Goal: Task Accomplishment & Management: Use online tool/utility

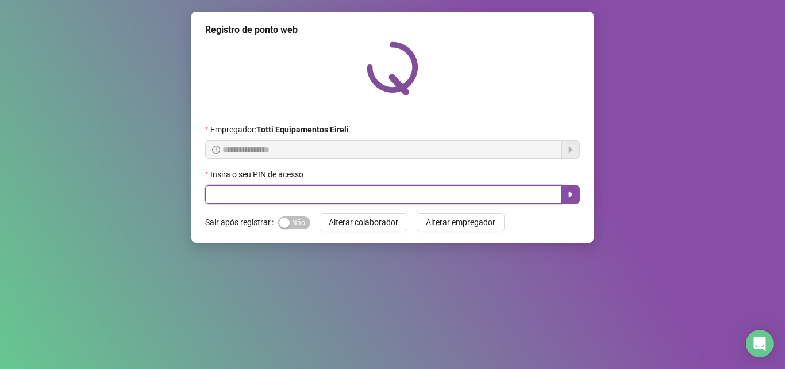
click at [226, 197] on input "text" at bounding box center [383, 194] width 357 height 18
type input "*****"
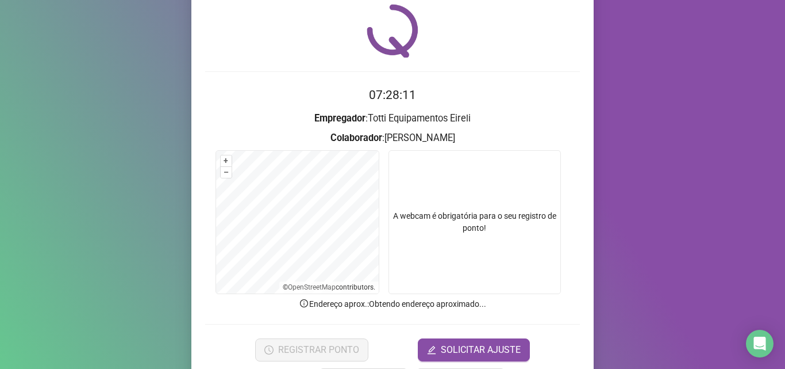
scroll to position [57, 0]
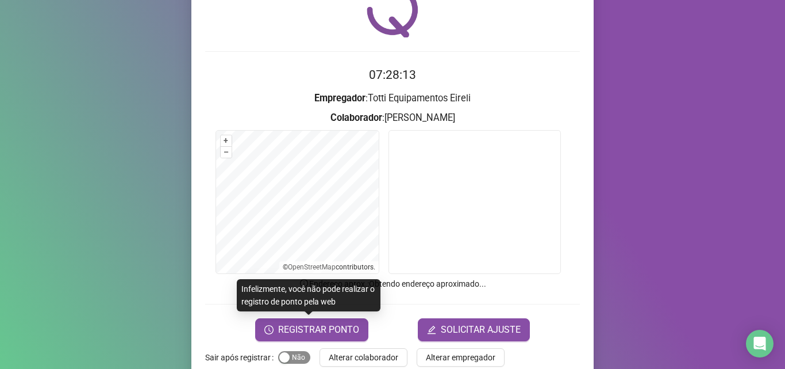
click at [297, 354] on span "Sim Não" at bounding box center [294, 357] width 32 height 13
click at [329, 324] on span "REGISTRAR PONTO" at bounding box center [318, 330] width 81 height 14
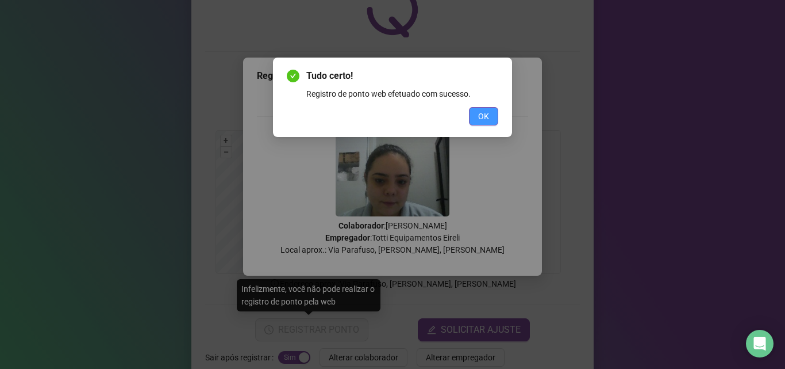
click at [481, 109] on button "OK" at bounding box center [483, 116] width 29 height 18
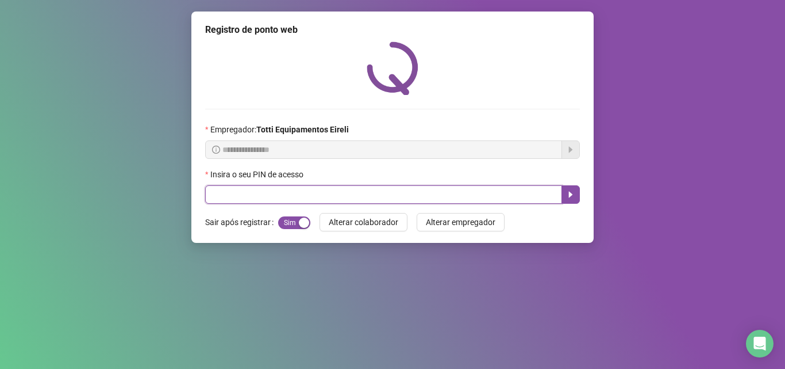
click at [358, 194] on input "text" at bounding box center [383, 194] width 357 height 18
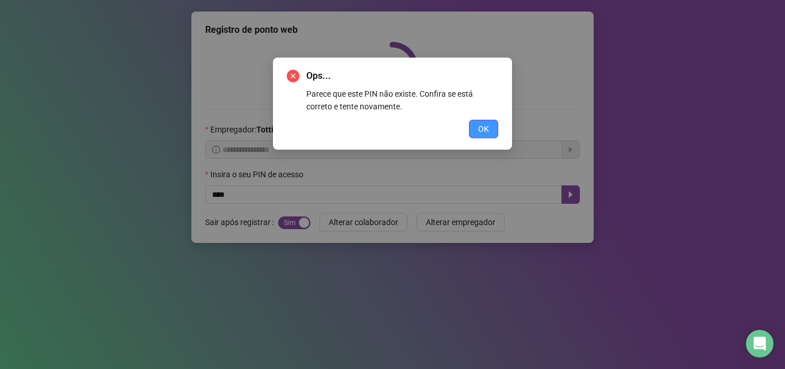
click at [475, 126] on button "OK" at bounding box center [483, 129] width 29 height 18
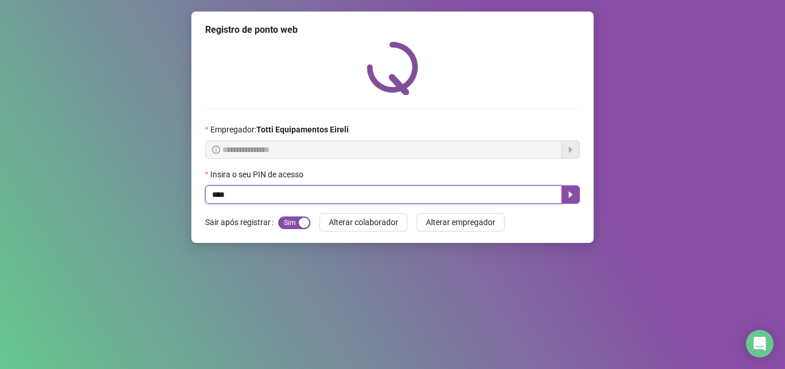
click at [217, 195] on input "****" at bounding box center [383, 194] width 357 height 18
type input "*****"
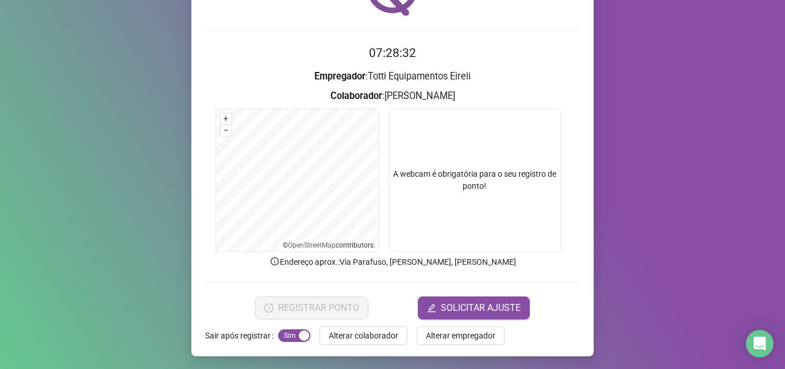
scroll to position [80, 0]
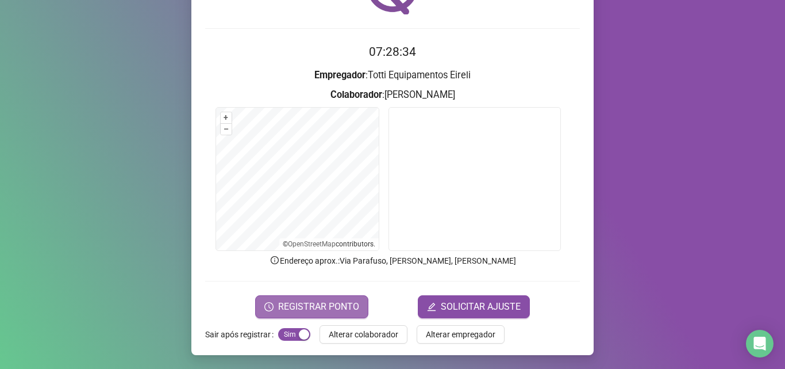
click at [306, 312] on span "REGISTRAR PONTO" at bounding box center [318, 307] width 81 height 14
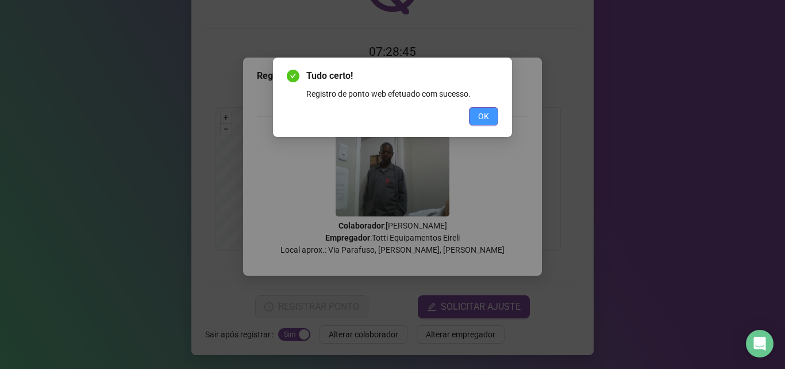
click at [480, 120] on span "OK" at bounding box center [483, 116] width 11 height 13
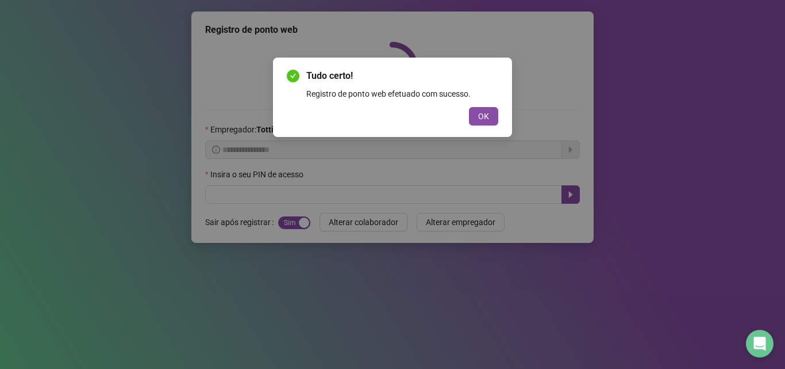
scroll to position [0, 0]
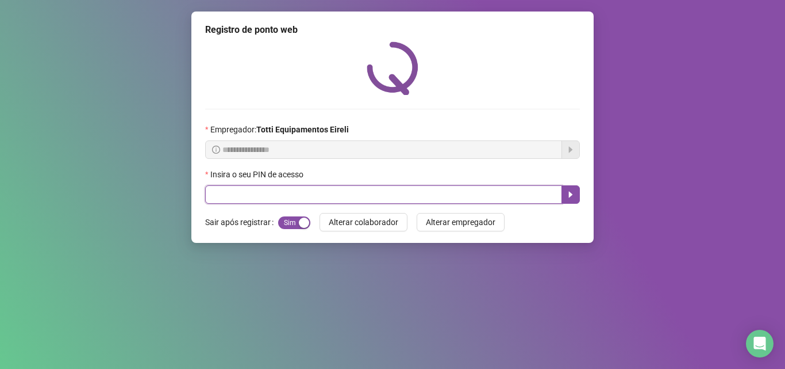
click at [293, 192] on input "text" at bounding box center [383, 194] width 357 height 18
type input "*****"
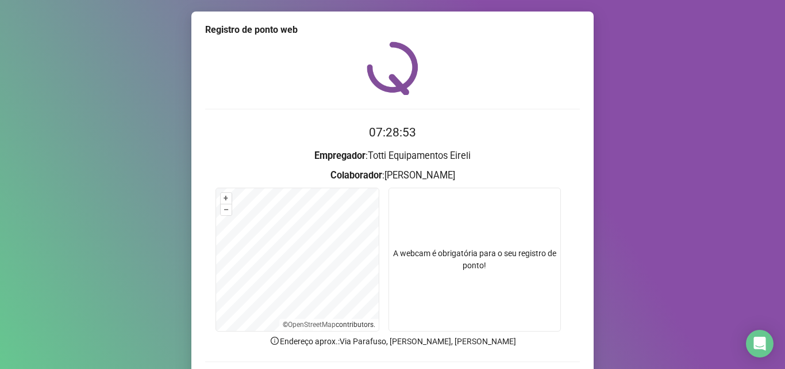
scroll to position [80, 0]
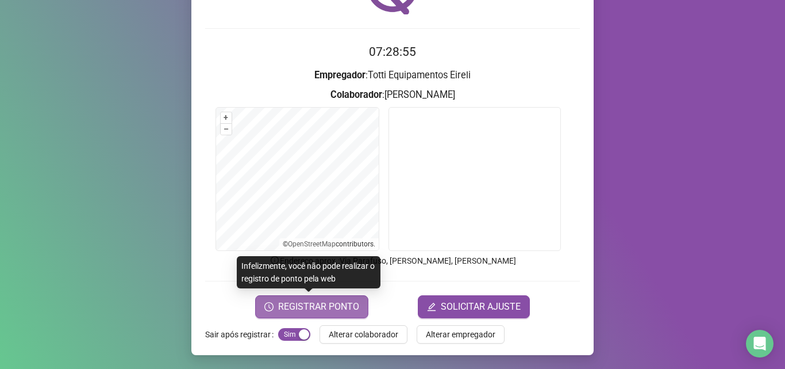
click at [291, 312] on span "REGISTRAR PONTO" at bounding box center [318, 307] width 81 height 14
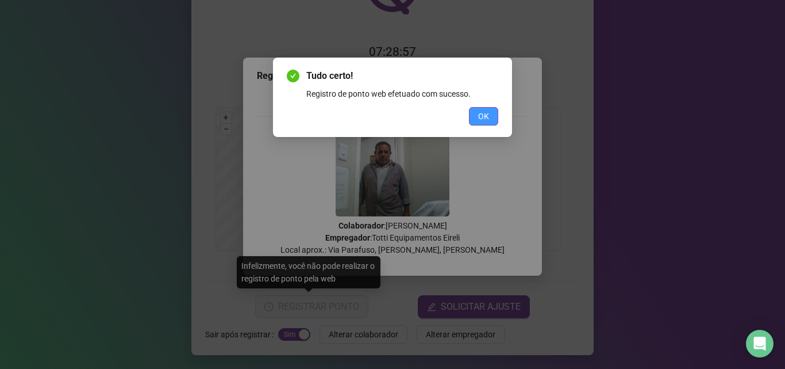
click at [483, 120] on span "OK" at bounding box center [483, 116] width 11 height 13
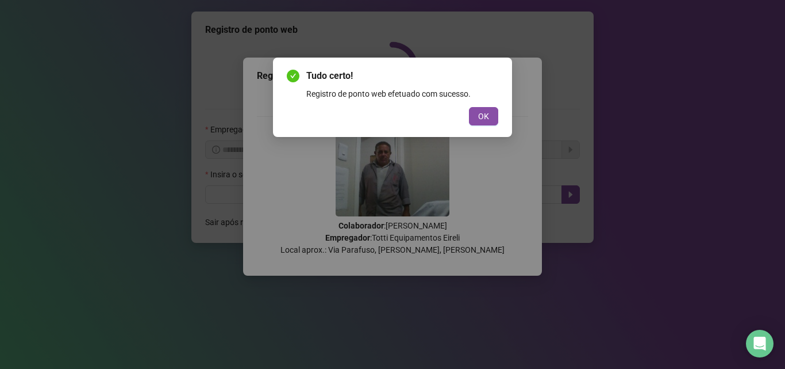
scroll to position [0, 0]
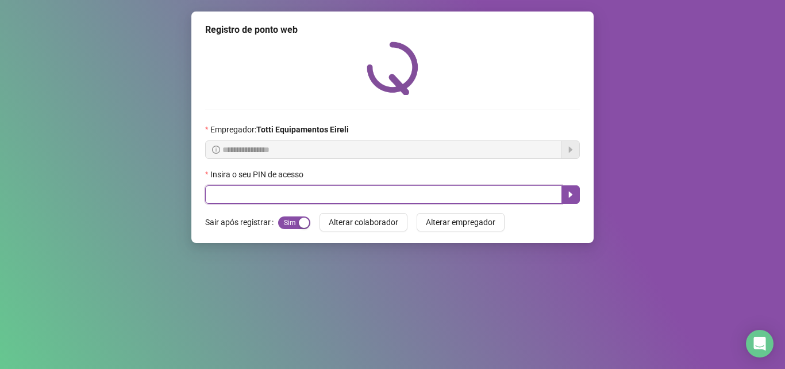
click at [216, 198] on input "text" at bounding box center [383, 194] width 357 height 18
type input "*****"
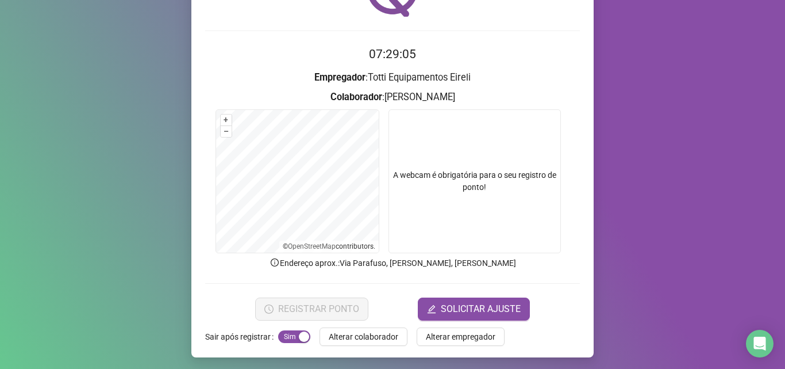
scroll to position [80, 0]
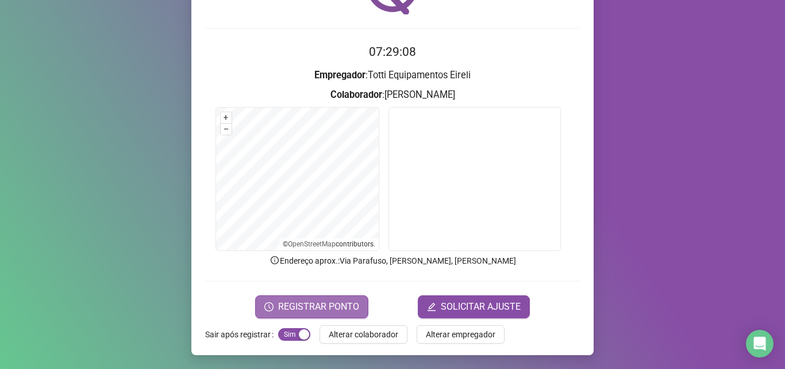
click at [283, 300] on span "REGISTRAR PONTO" at bounding box center [318, 307] width 81 height 14
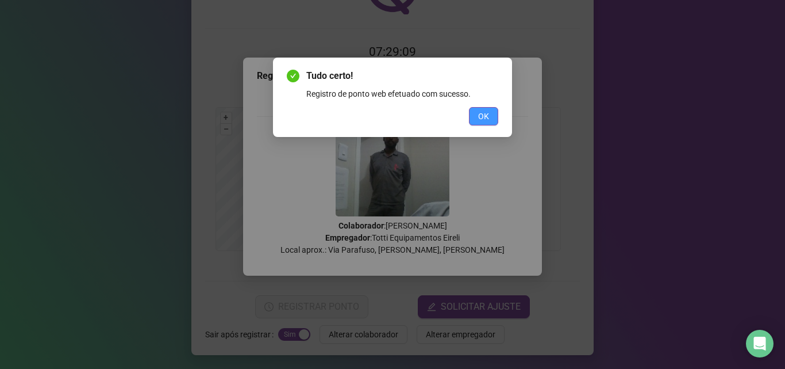
click at [477, 117] on button "OK" at bounding box center [483, 116] width 29 height 18
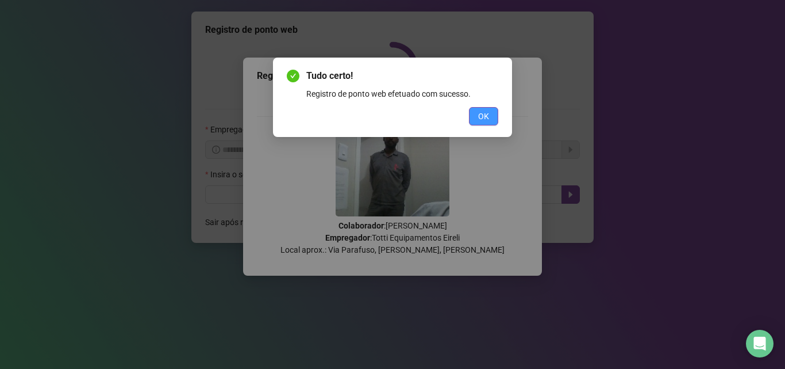
scroll to position [0, 0]
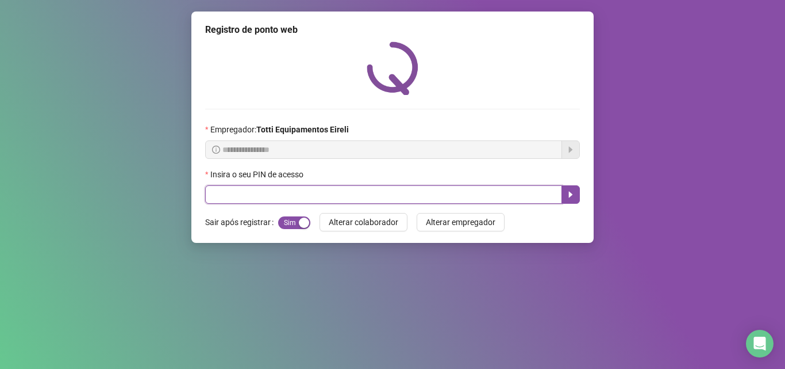
click at [215, 193] on input "text" at bounding box center [383, 194] width 357 height 18
type input "*****"
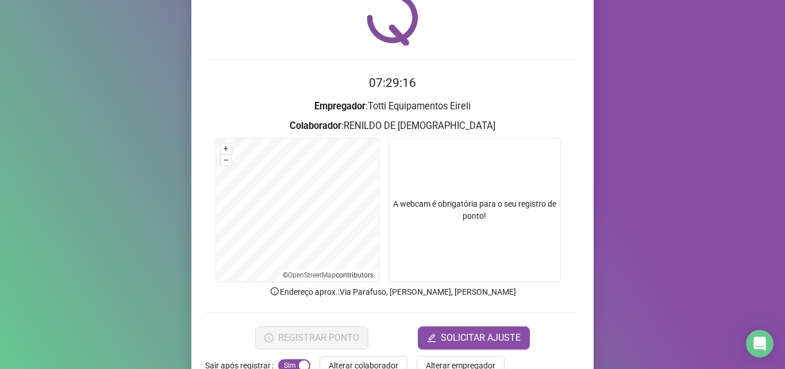
scroll to position [80, 0]
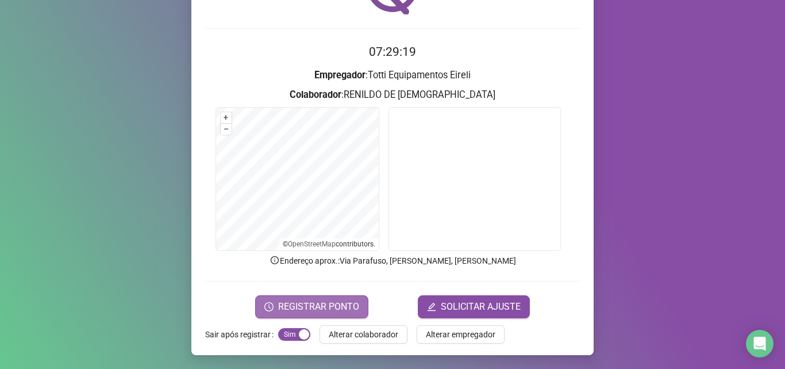
click at [318, 305] on span "REGISTRAR PONTO" at bounding box center [318, 307] width 81 height 14
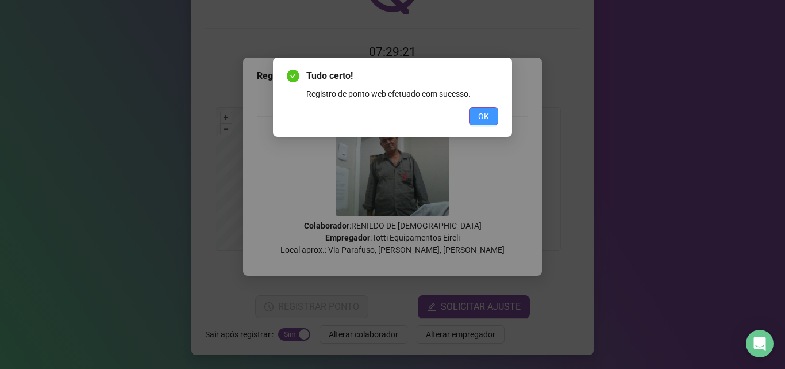
click at [478, 121] on span "OK" at bounding box center [483, 116] width 11 height 13
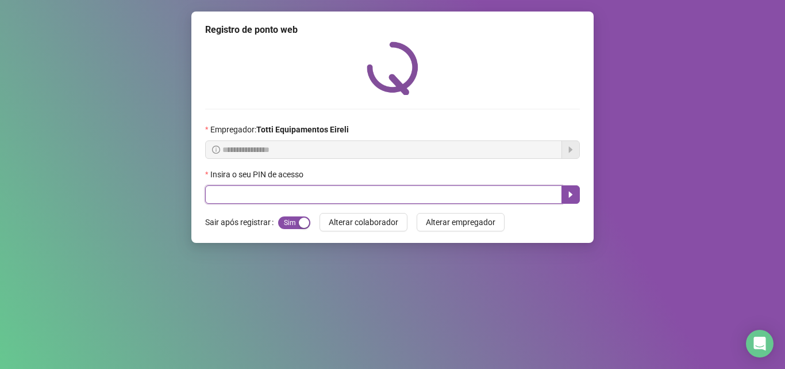
click at [270, 200] on input "text" at bounding box center [383, 194] width 357 height 18
click at [244, 190] on input "text" at bounding box center [383, 194] width 357 height 18
type input "*****"
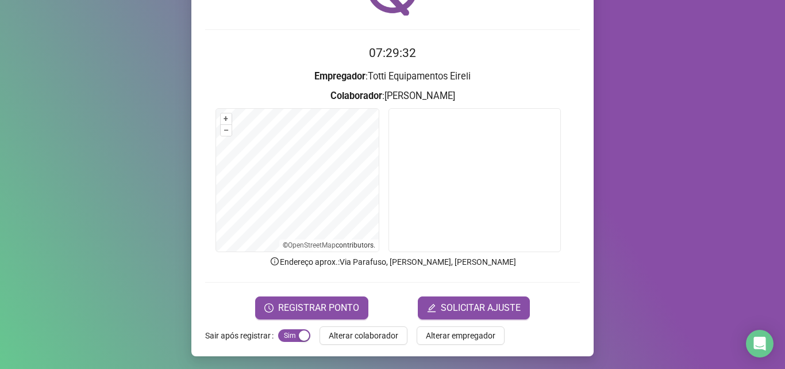
scroll to position [80, 0]
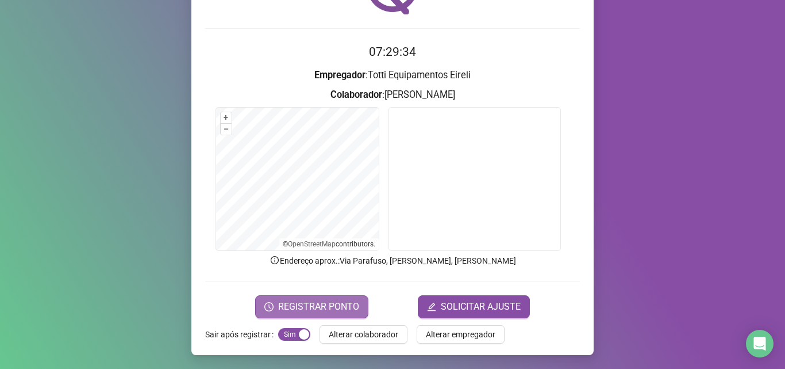
click at [304, 308] on span "REGISTRAR PONTO" at bounding box center [318, 307] width 81 height 14
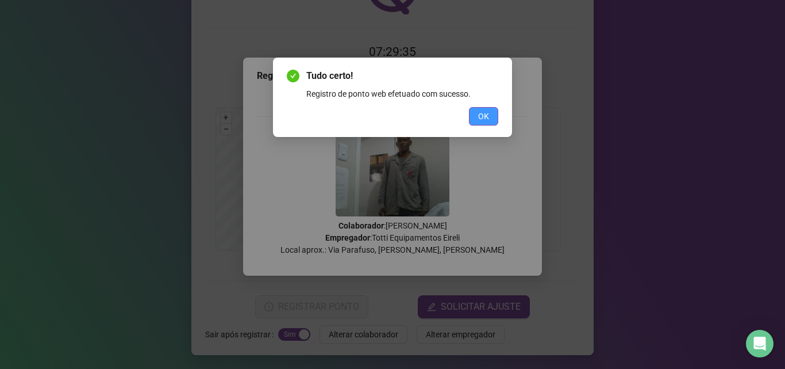
click at [485, 112] on span "OK" at bounding box center [483, 116] width 11 height 13
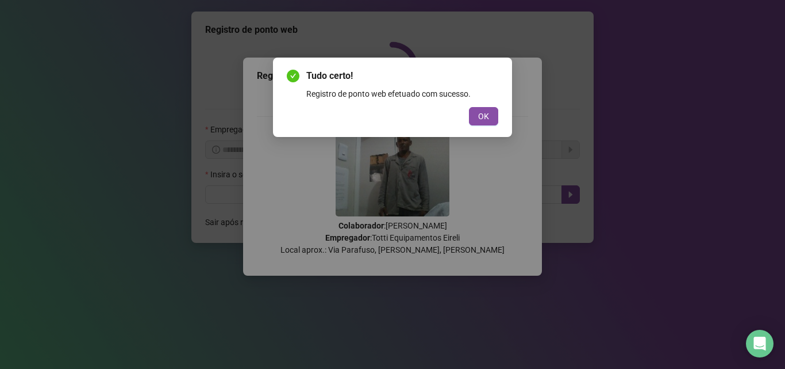
scroll to position [0, 0]
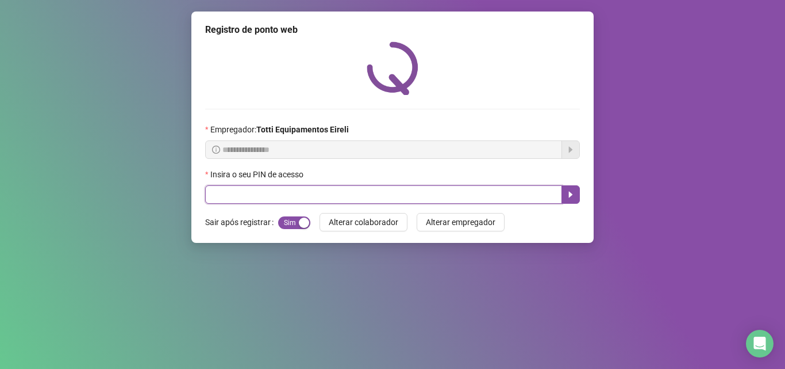
click at [270, 190] on input "text" at bounding box center [383, 194] width 357 height 18
type input "*****"
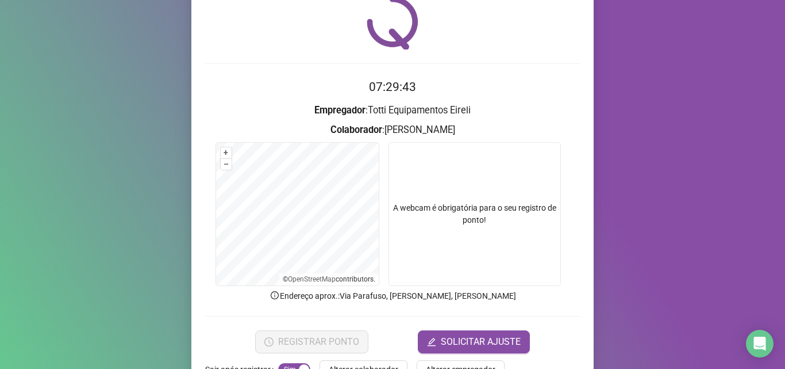
scroll to position [80, 0]
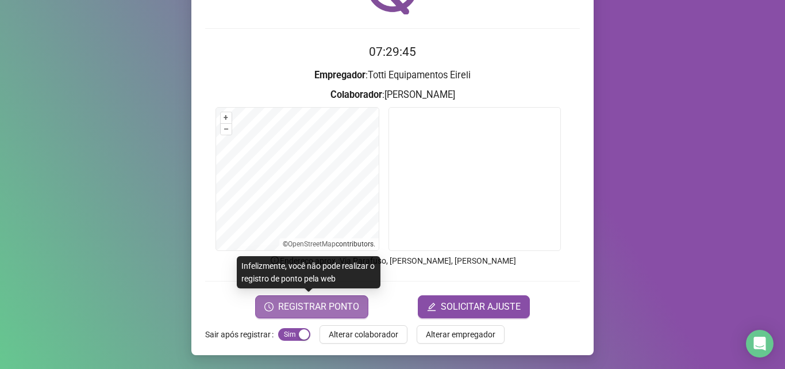
click at [306, 310] on span "REGISTRAR PONTO" at bounding box center [318, 307] width 81 height 14
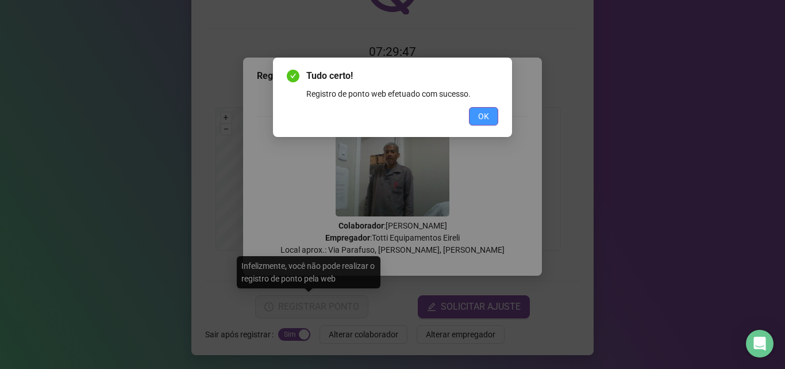
click at [489, 116] on button "OK" at bounding box center [483, 116] width 29 height 18
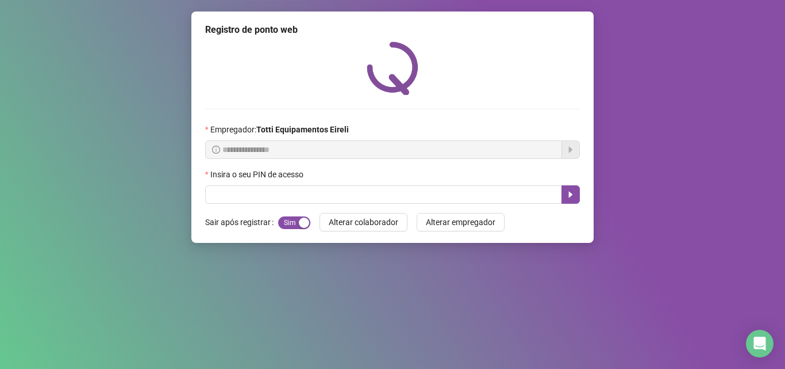
scroll to position [0, 0]
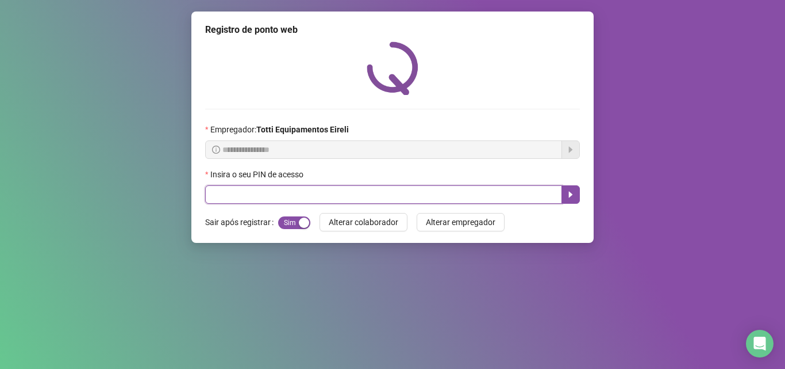
click at [266, 201] on input "text" at bounding box center [383, 194] width 357 height 18
type input "*****"
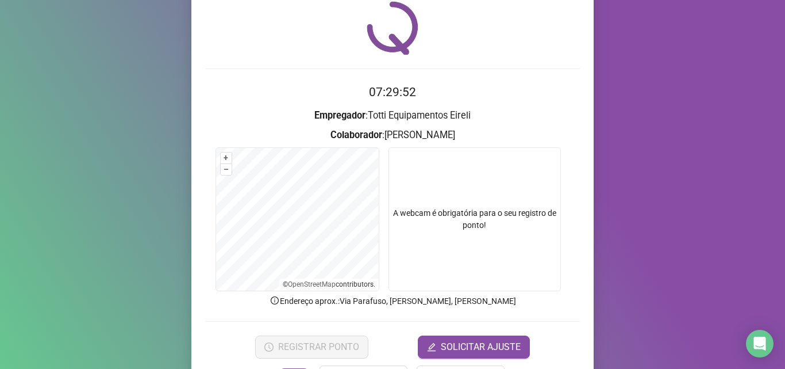
scroll to position [80, 0]
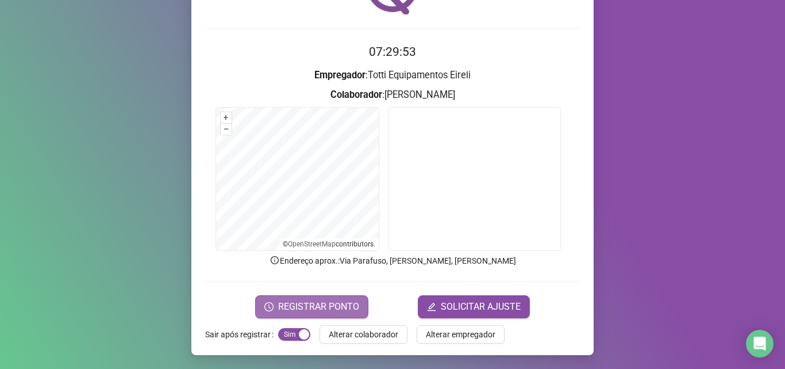
click at [295, 301] on span "REGISTRAR PONTO" at bounding box center [318, 307] width 81 height 14
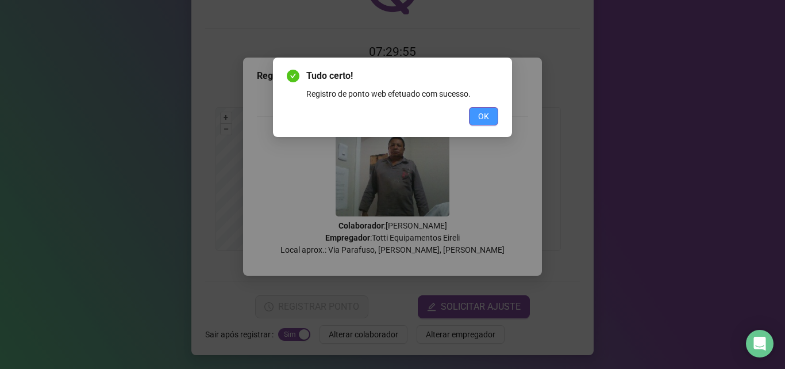
click at [489, 110] on span "OK" at bounding box center [483, 116] width 11 height 13
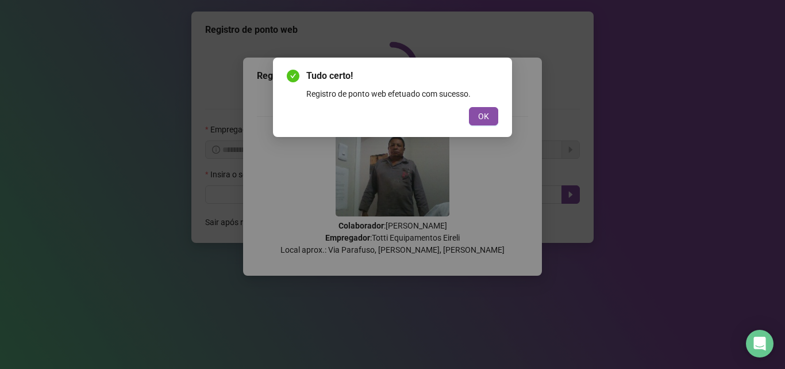
scroll to position [0, 0]
